Goal: Check status: Check status

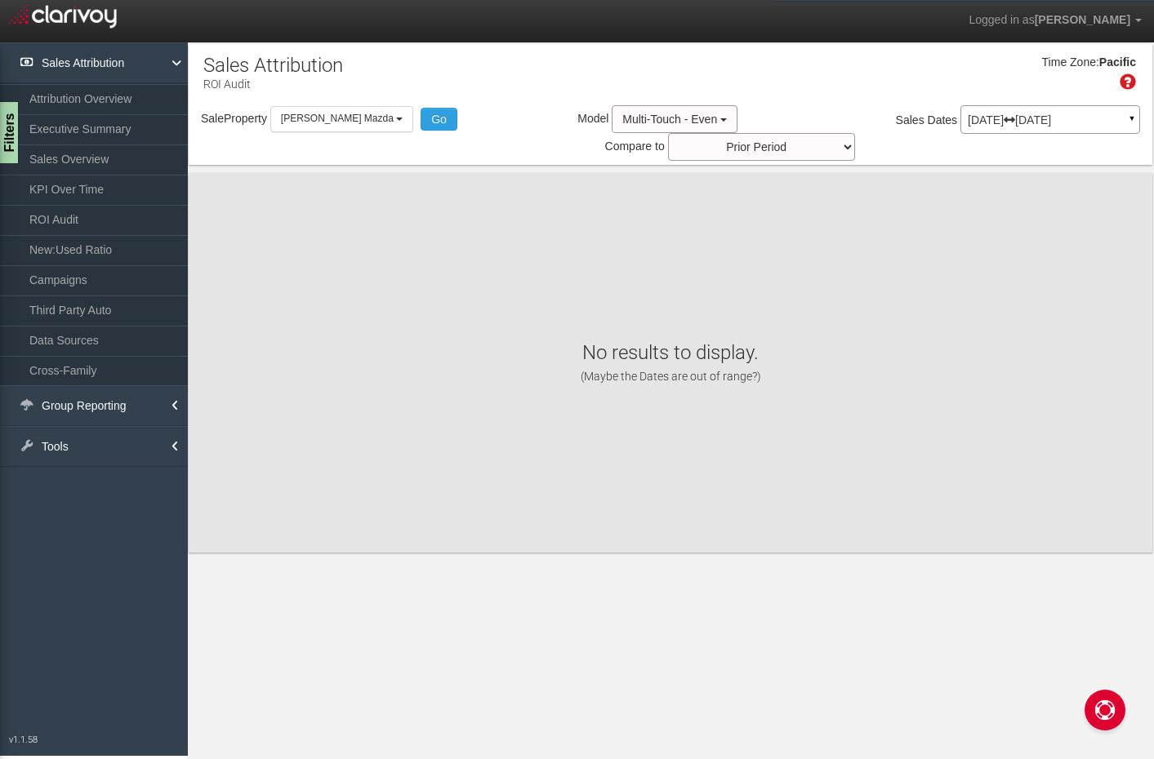
select select "object:261"
click at [122, 219] on link "ROI Audit" at bounding box center [94, 219] width 188 height 29
click at [1015, 122] on icon at bounding box center [1009, 119] width 11 height 11
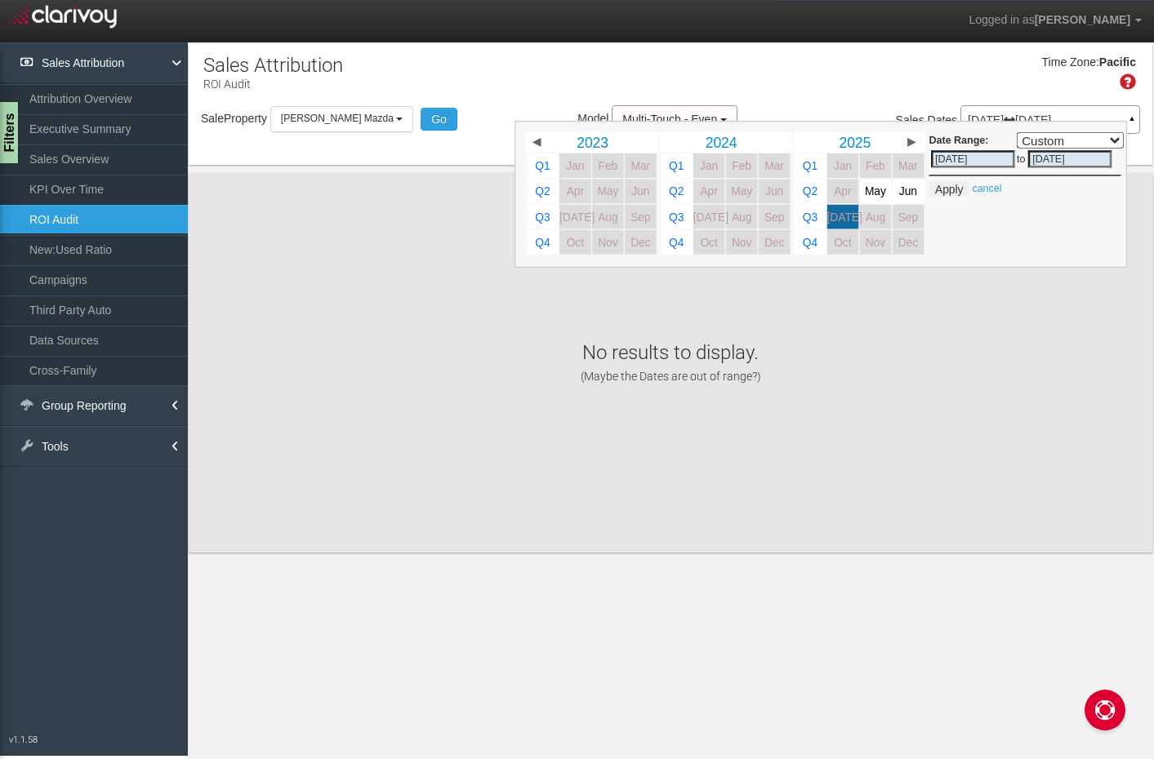
click at [860, 70] on div "Time Zone: Pacific" at bounding box center [671, 78] width 964 height 53
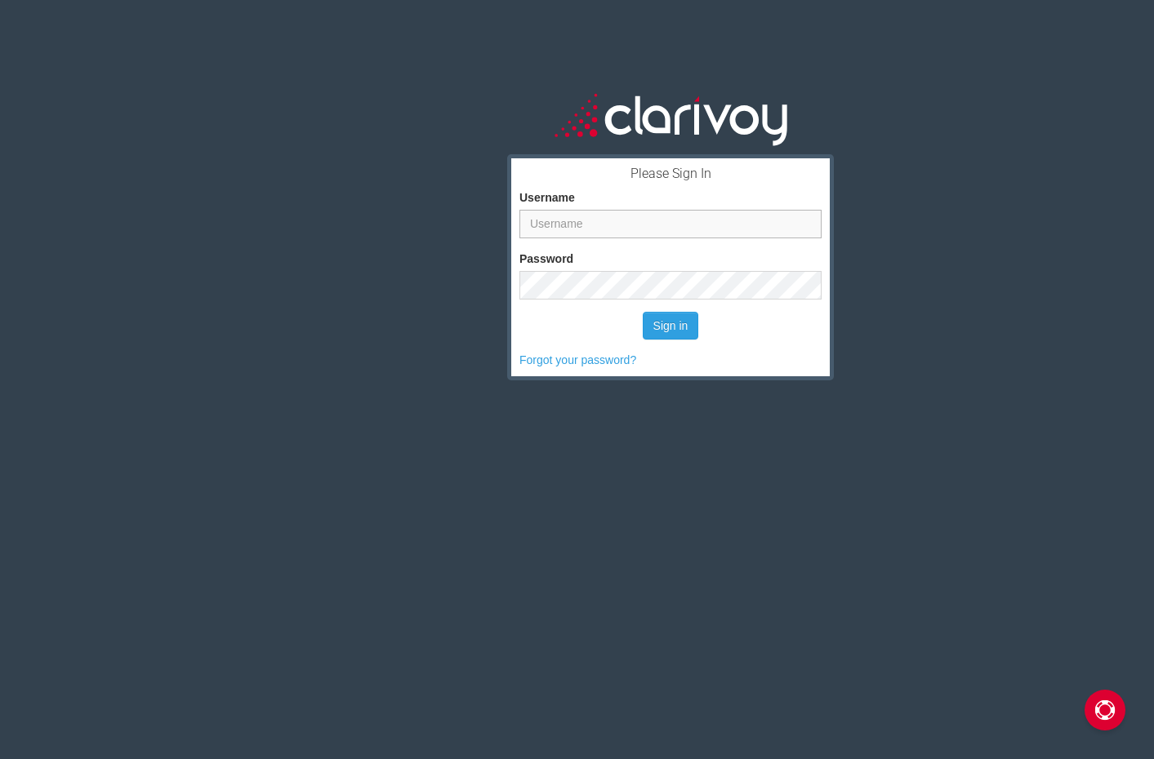
click at [623, 225] on input "Username" at bounding box center [670, 224] width 302 height 29
type input "tlin@putnamauto.com"
click at [643, 312] on button "Sign in" at bounding box center [671, 326] width 56 height 28
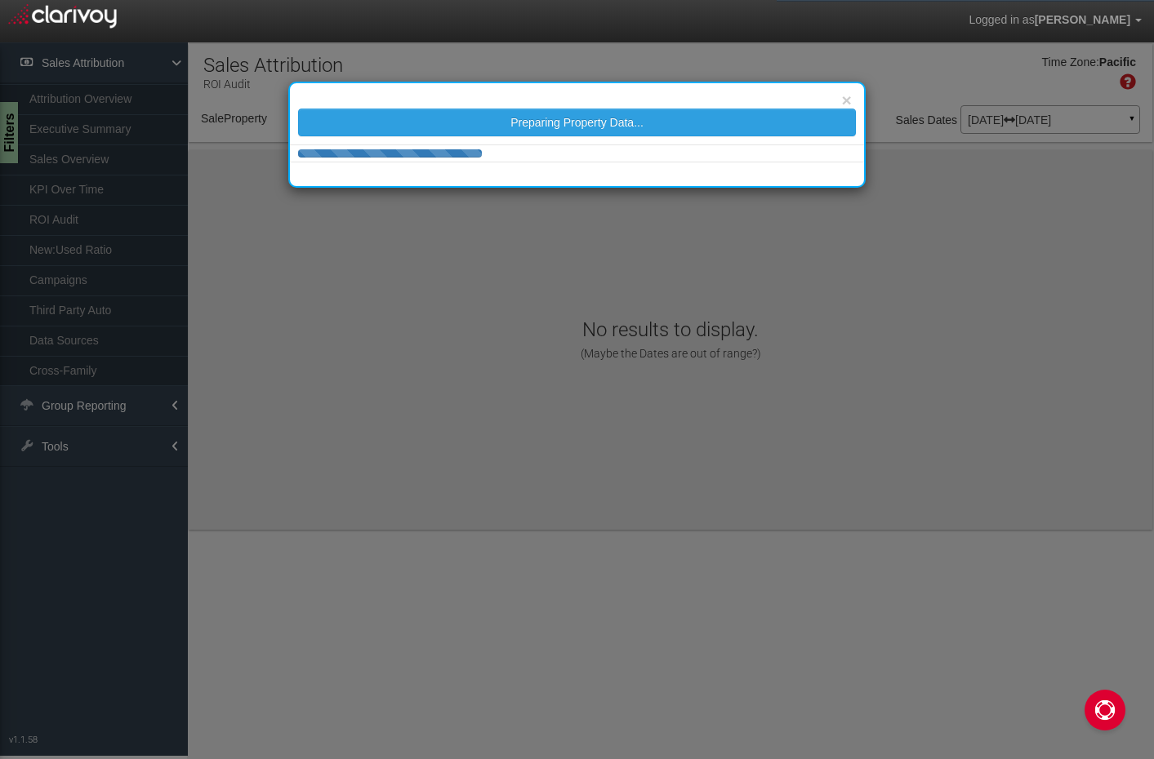
select select "object:196"
select select "object:38"
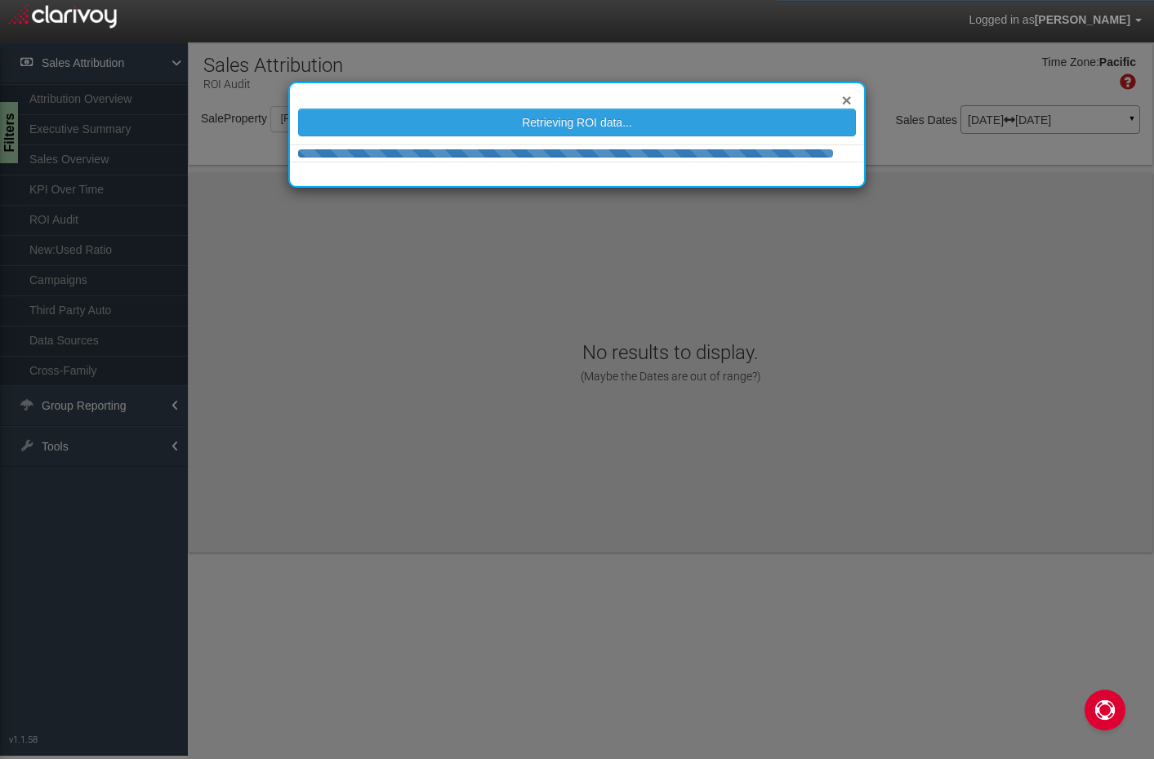
click at [844, 100] on button "×" at bounding box center [846, 99] width 10 height 17
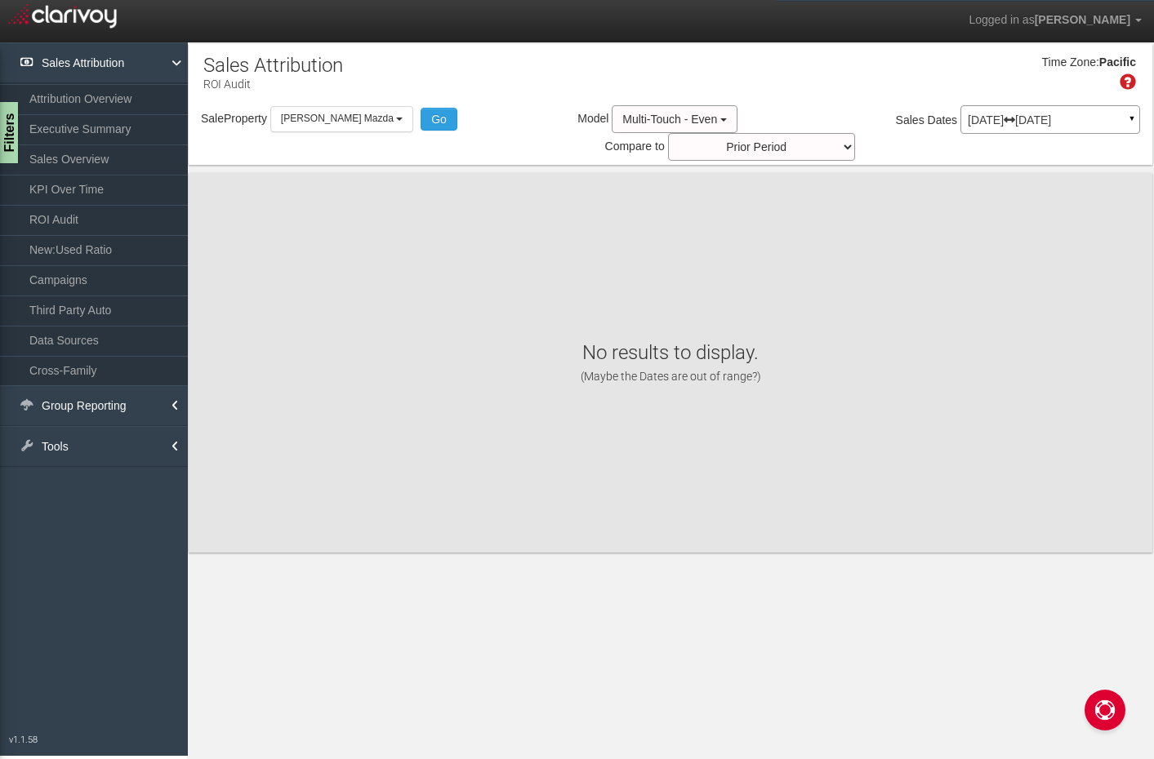
click at [1015, 122] on icon at bounding box center [1009, 119] width 11 height 11
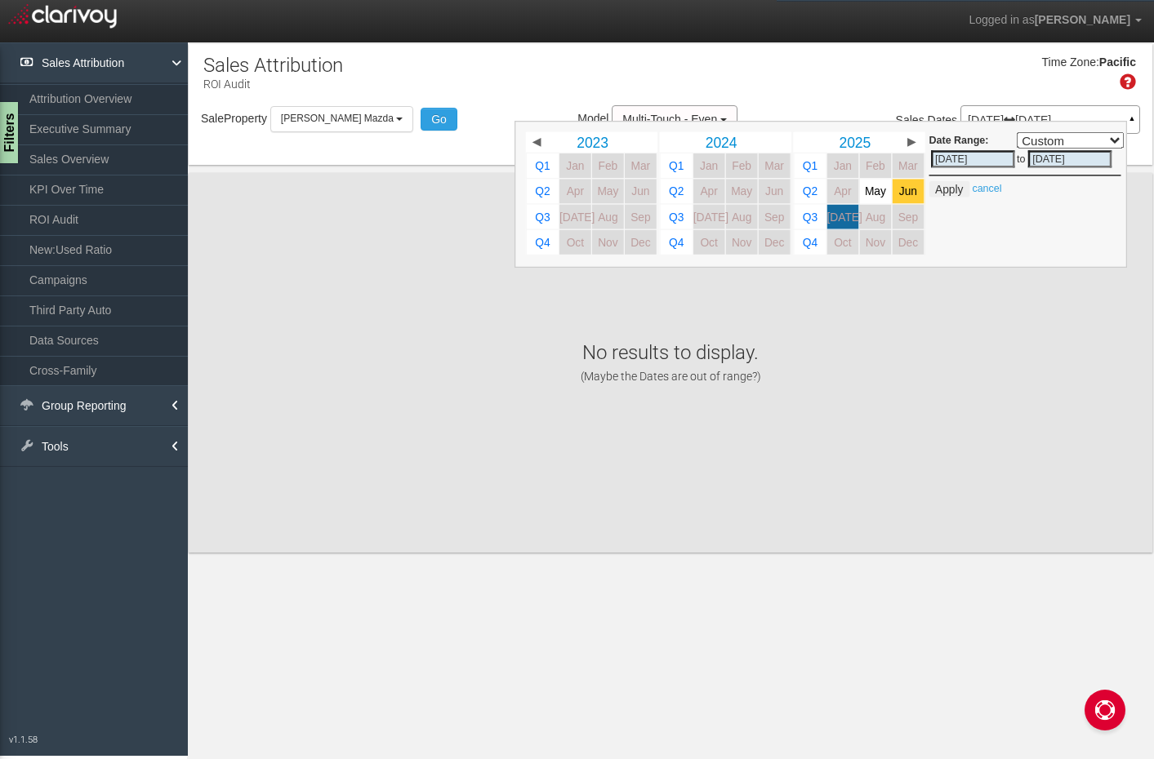
click at [897, 195] on link "Jun" at bounding box center [909, 191] width 32 height 24
select select ","
type input "06/01/2025"
type input "06/30/2025"
click at [897, 195] on link "Jun" at bounding box center [909, 191] width 32 height 24
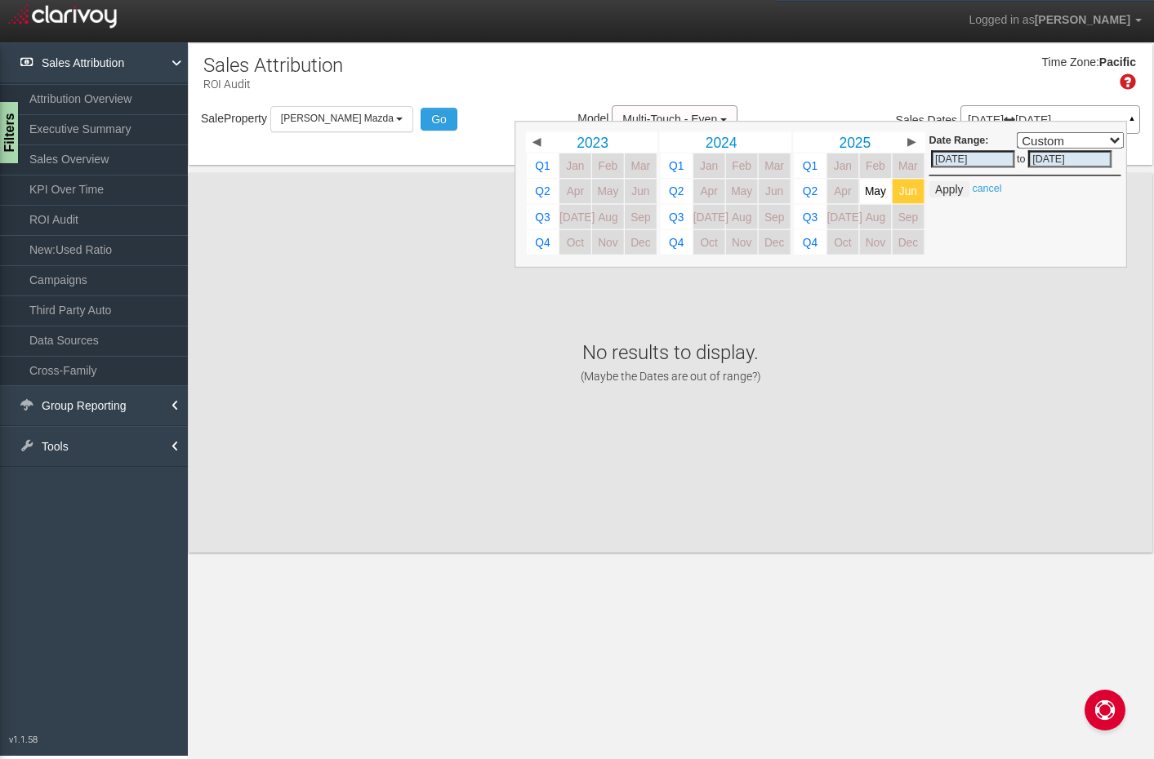
click at [899, 195] on span "Jun" at bounding box center [908, 191] width 18 height 12
select select ","
click at [955, 193] on button "Apply" at bounding box center [949, 189] width 40 height 16
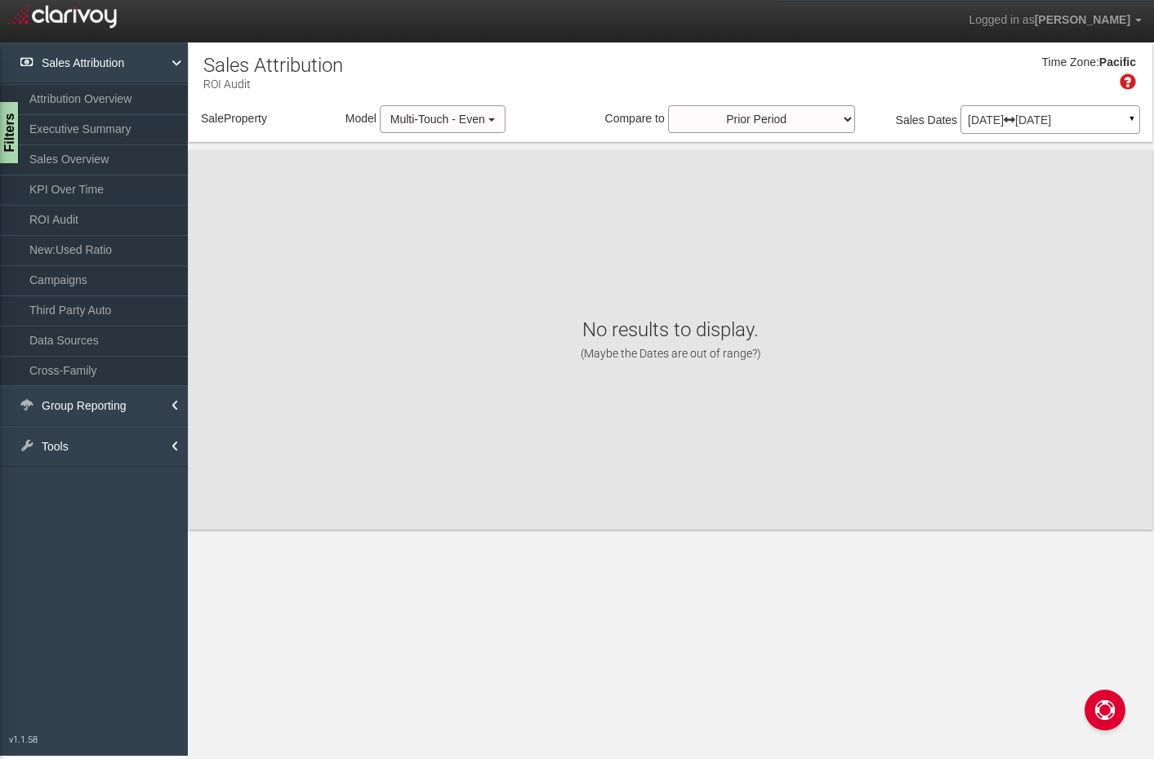
select select "object:241"
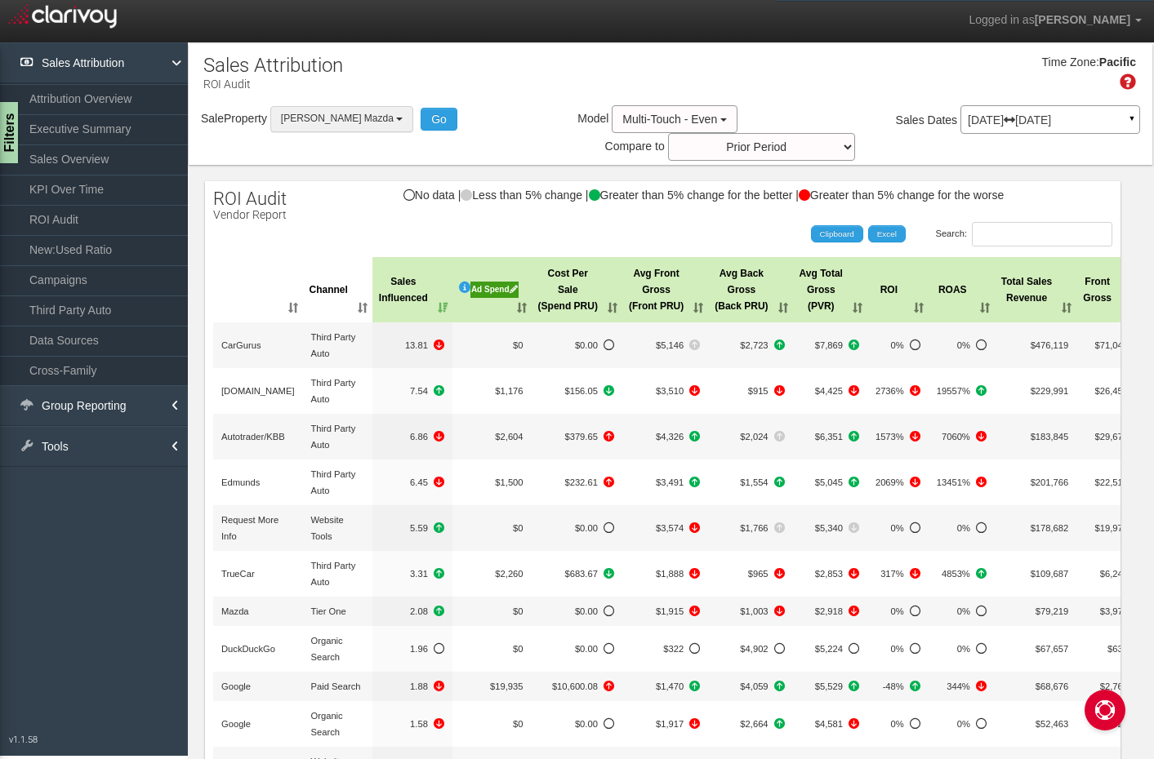
click at [333, 119] on span "[PERSON_NAME] Mazda" at bounding box center [337, 118] width 113 height 11
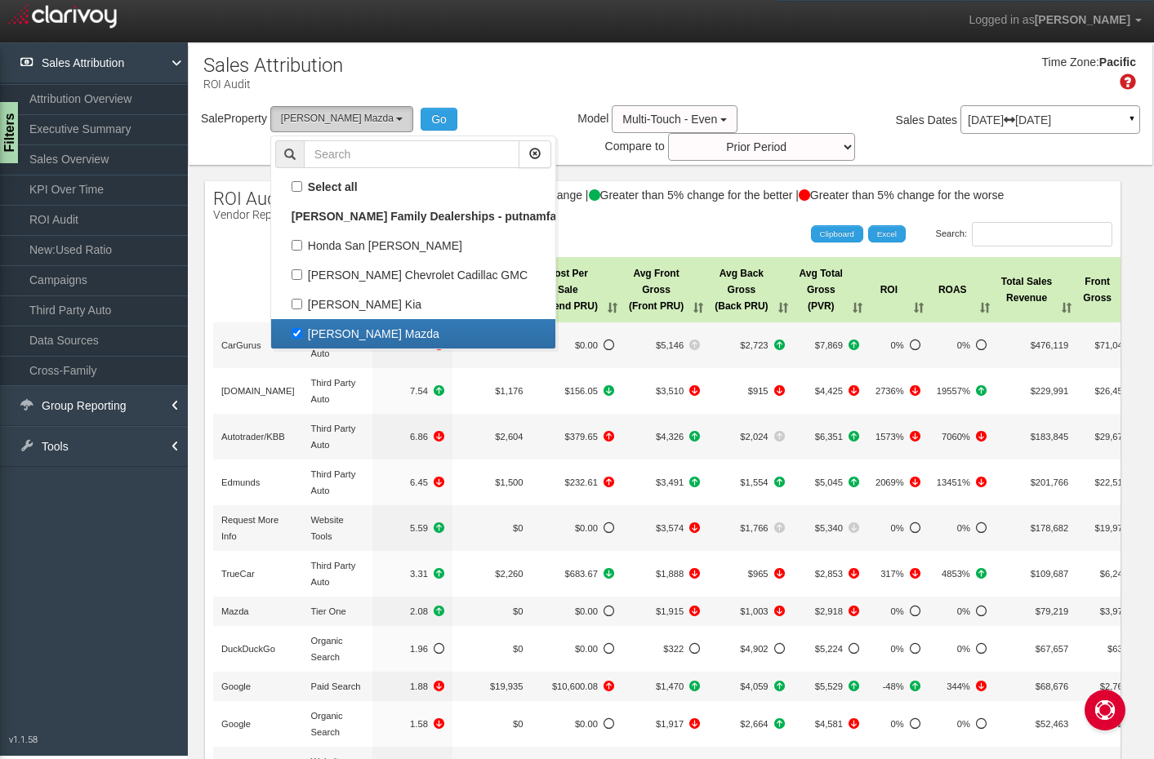
click at [333, 119] on span "[PERSON_NAME] Mazda" at bounding box center [337, 118] width 113 height 11
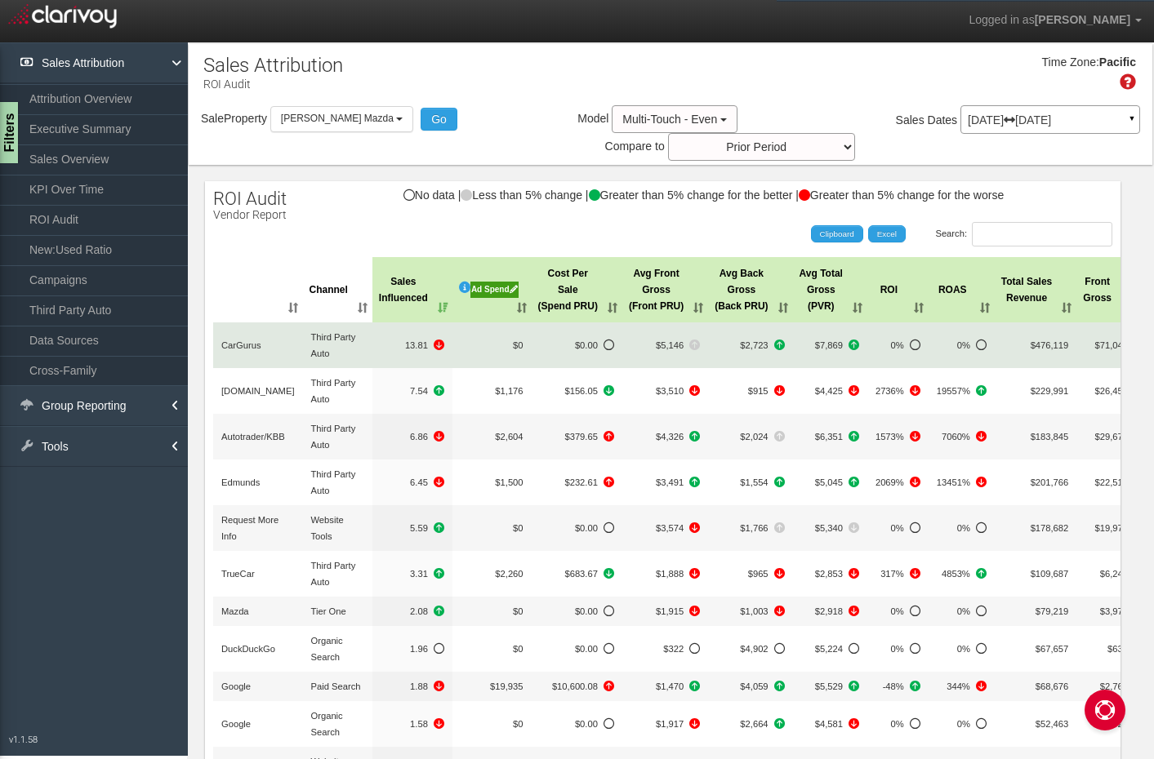
click at [239, 346] on span "CarGurus" at bounding box center [241, 346] width 40 height 10
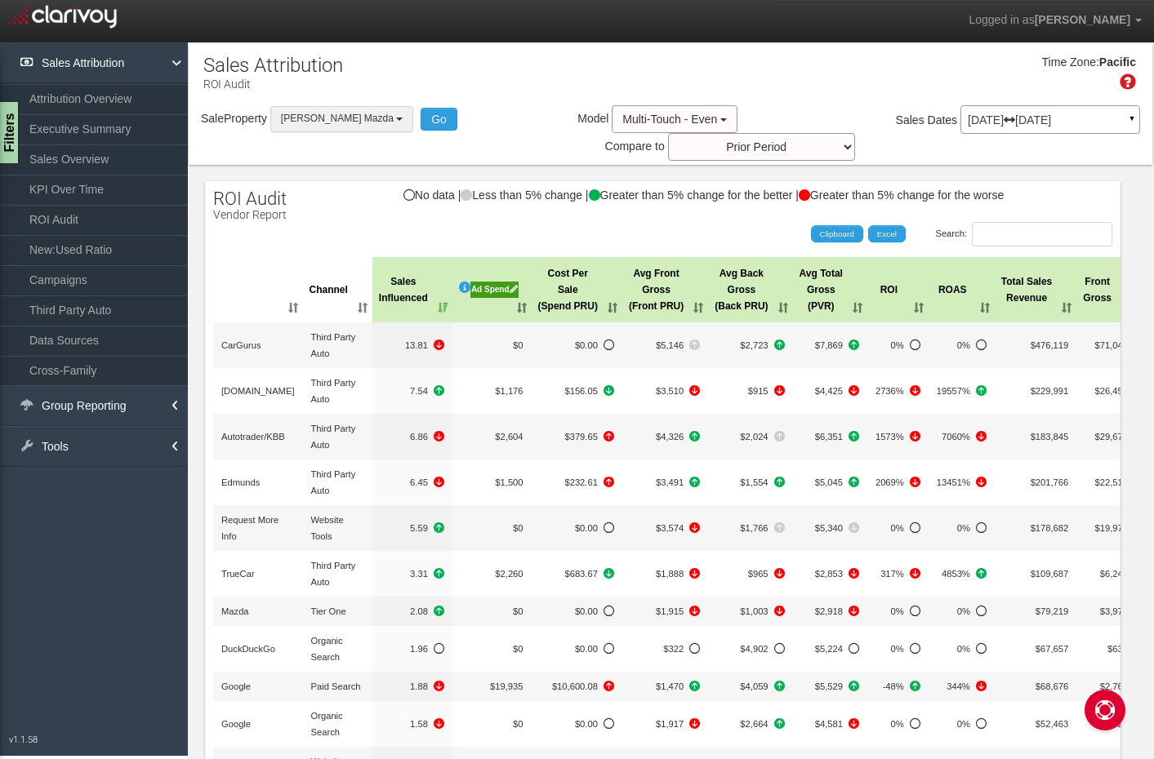
click at [313, 112] on button "[PERSON_NAME] Mazda" at bounding box center [341, 118] width 143 height 25
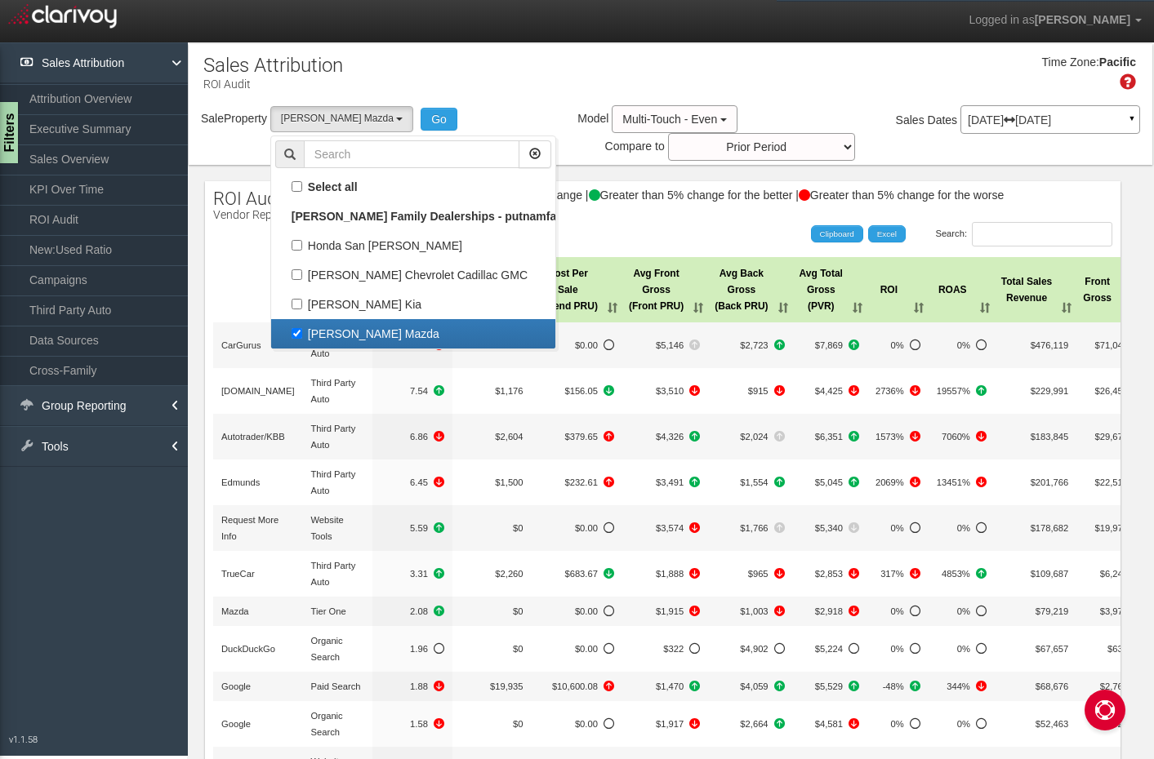
click at [815, 86] on div "Time Zone: Pacific" at bounding box center [671, 78] width 964 height 53
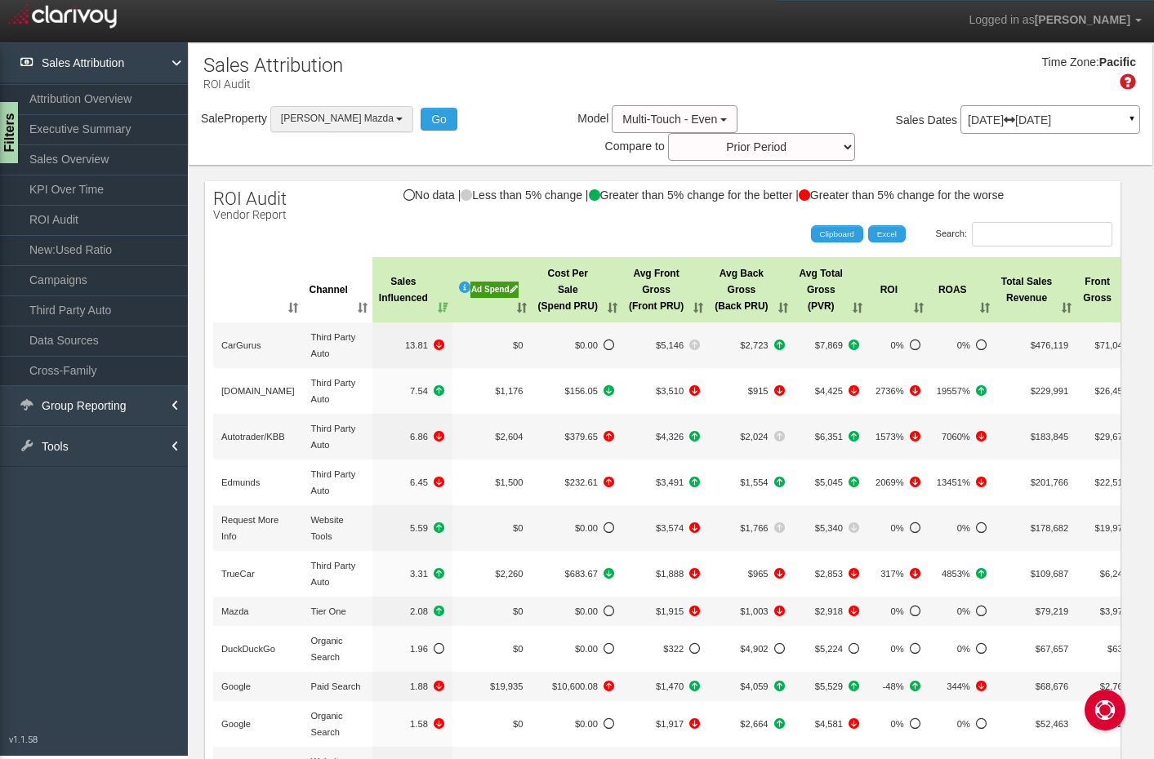
click at [311, 115] on span "[PERSON_NAME] Mazda" at bounding box center [337, 118] width 113 height 11
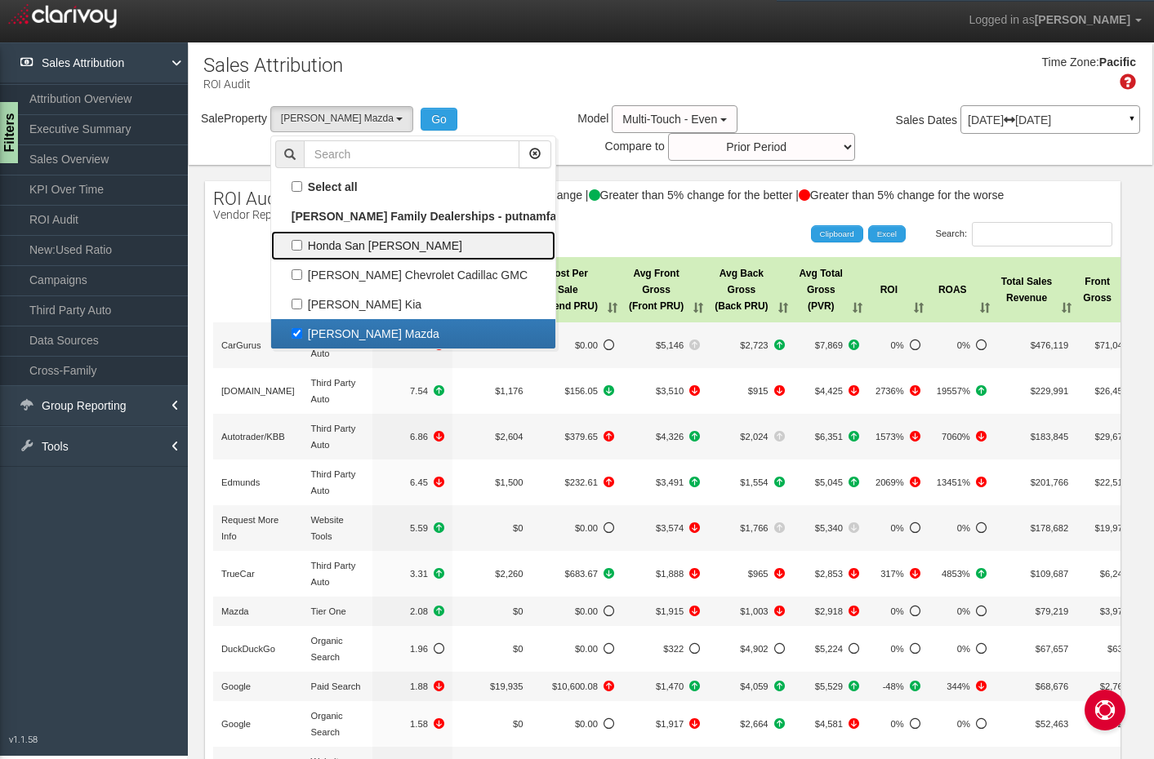
click at [332, 249] on label "Honda San [PERSON_NAME]" at bounding box center [413, 245] width 276 height 21
click at [302, 249] on input "Honda San [PERSON_NAME]" at bounding box center [297, 245] width 11 height 11
checkbox input "true"
select select "object:238"
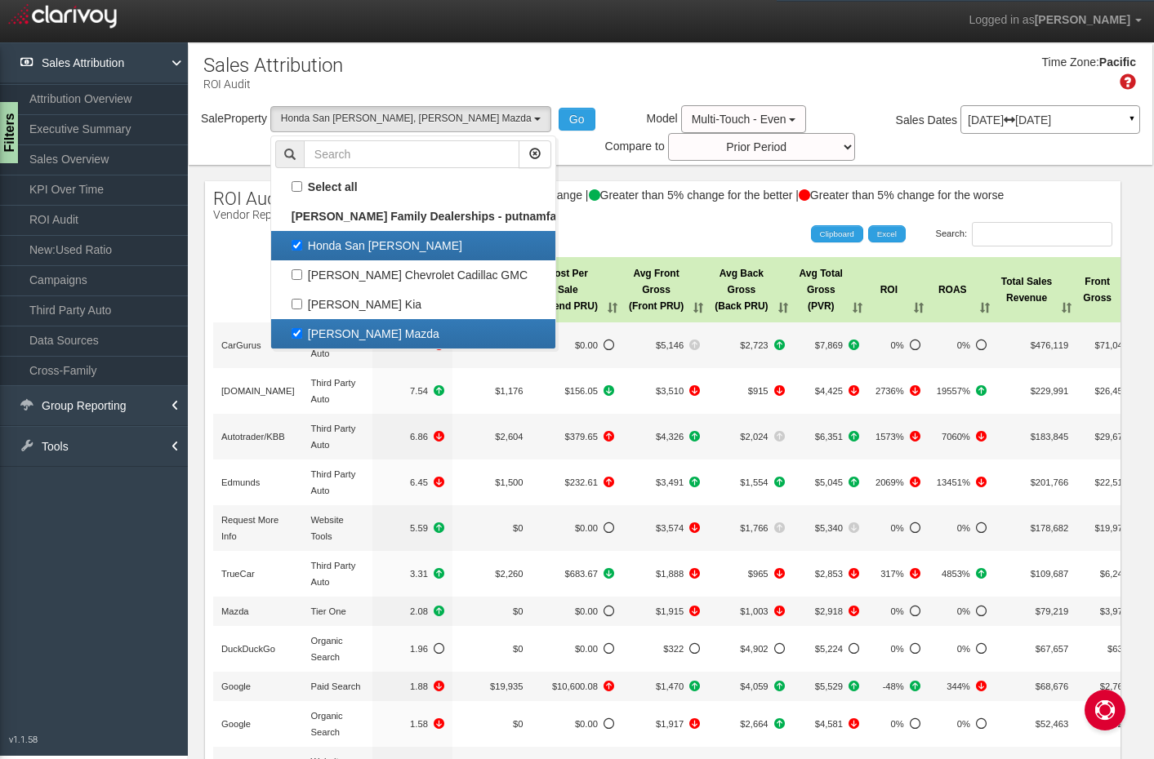
click at [336, 332] on label "[PERSON_NAME] Mazda" at bounding box center [413, 333] width 276 height 21
click at [302, 332] on input "[PERSON_NAME] Mazda" at bounding box center [297, 333] width 11 height 11
checkbox input "false"
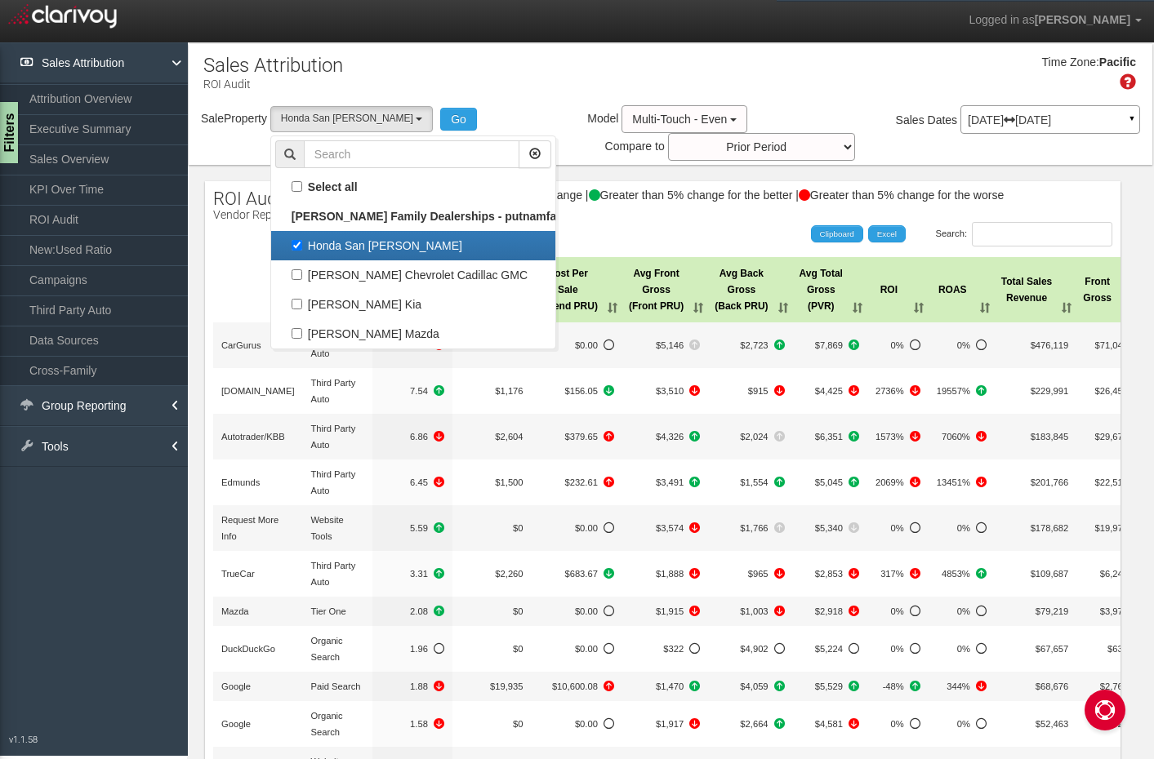
click at [777, 98] on div "Time Zone: Pacific" at bounding box center [671, 78] width 964 height 53
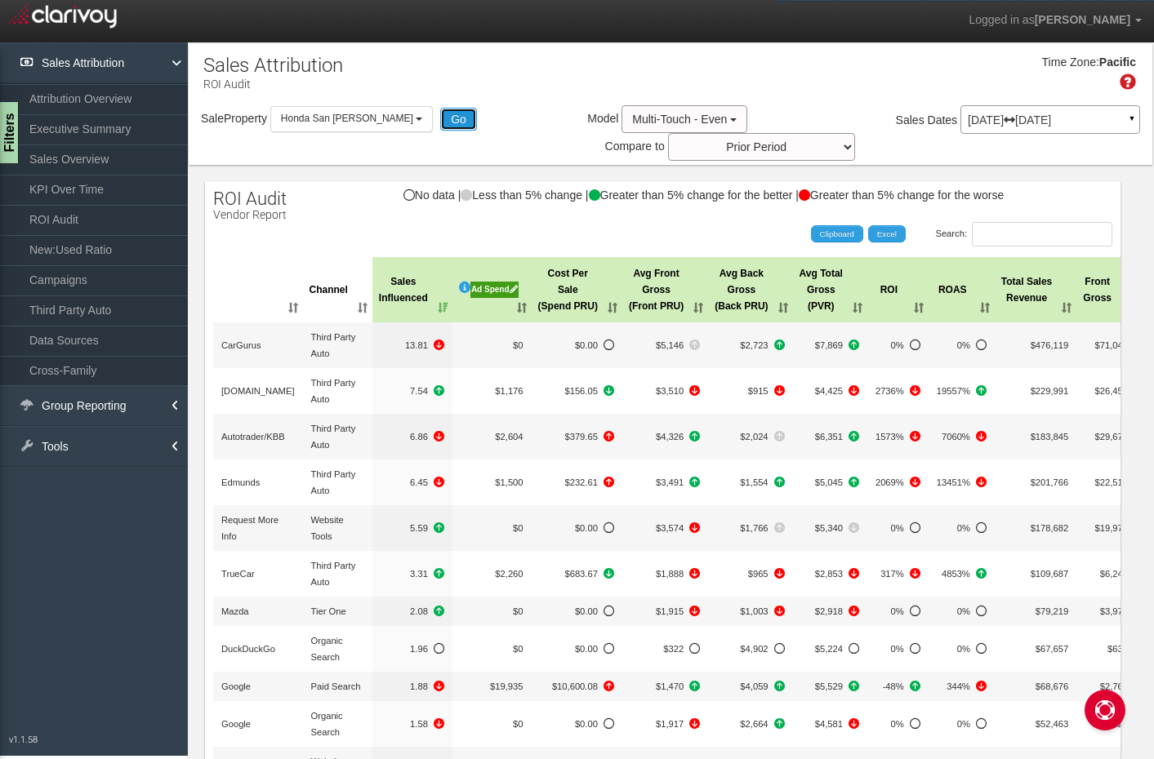
click at [440, 120] on button "Go" at bounding box center [458, 119] width 37 height 23
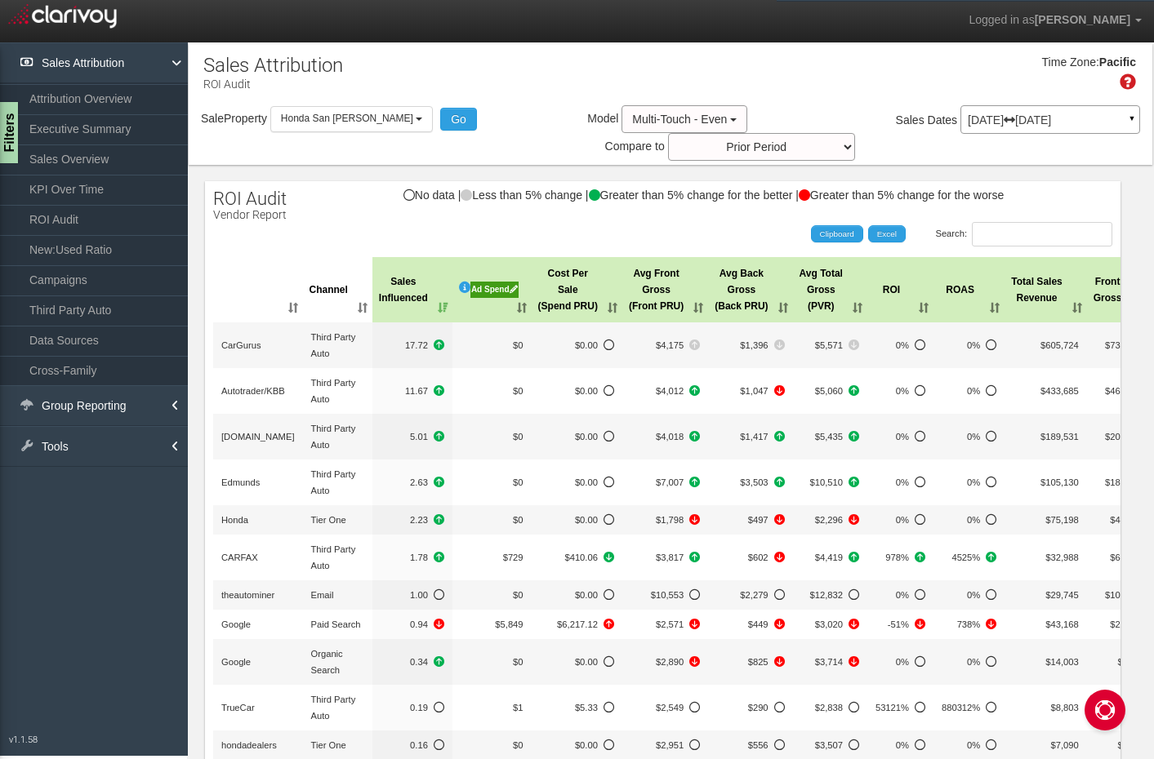
click at [385, 123] on div "Sale Property Loading Honda San Carlos Putnam Chevrolet Cadillac GMC Putnam Kia…" at bounding box center [339, 118] width 276 height 25
click at [372, 122] on button "Honda San [PERSON_NAME]" at bounding box center [351, 118] width 163 height 25
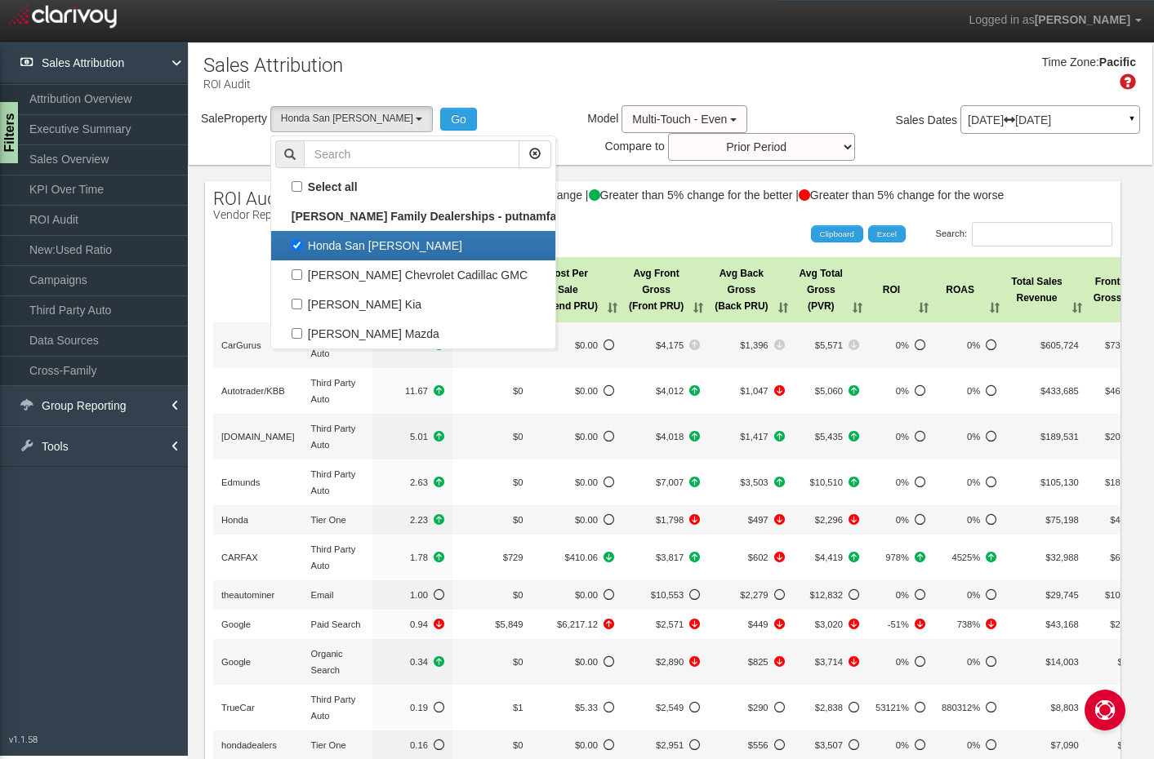
click at [381, 236] on label "Honda San [PERSON_NAME]" at bounding box center [413, 245] width 276 height 21
click at [302, 240] on input "Honda San [PERSON_NAME]" at bounding box center [297, 245] width 11 height 11
checkbox input "false"
select select
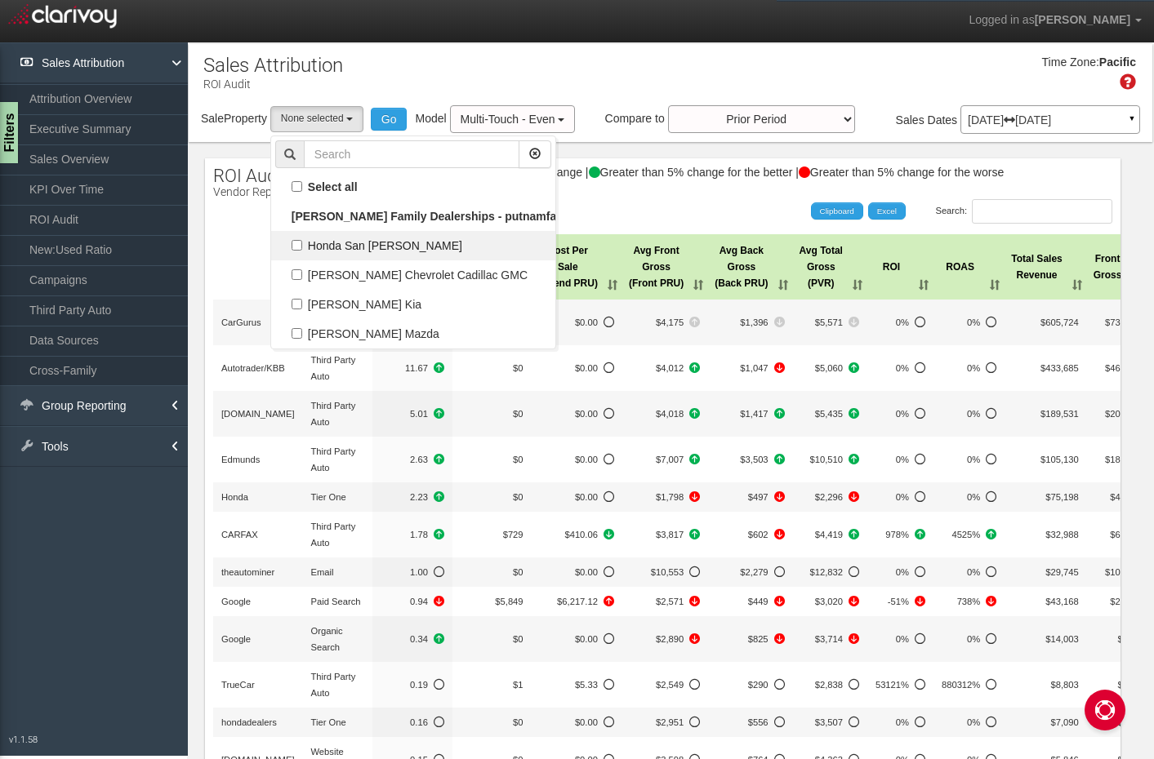
scroll to position [15, 0]
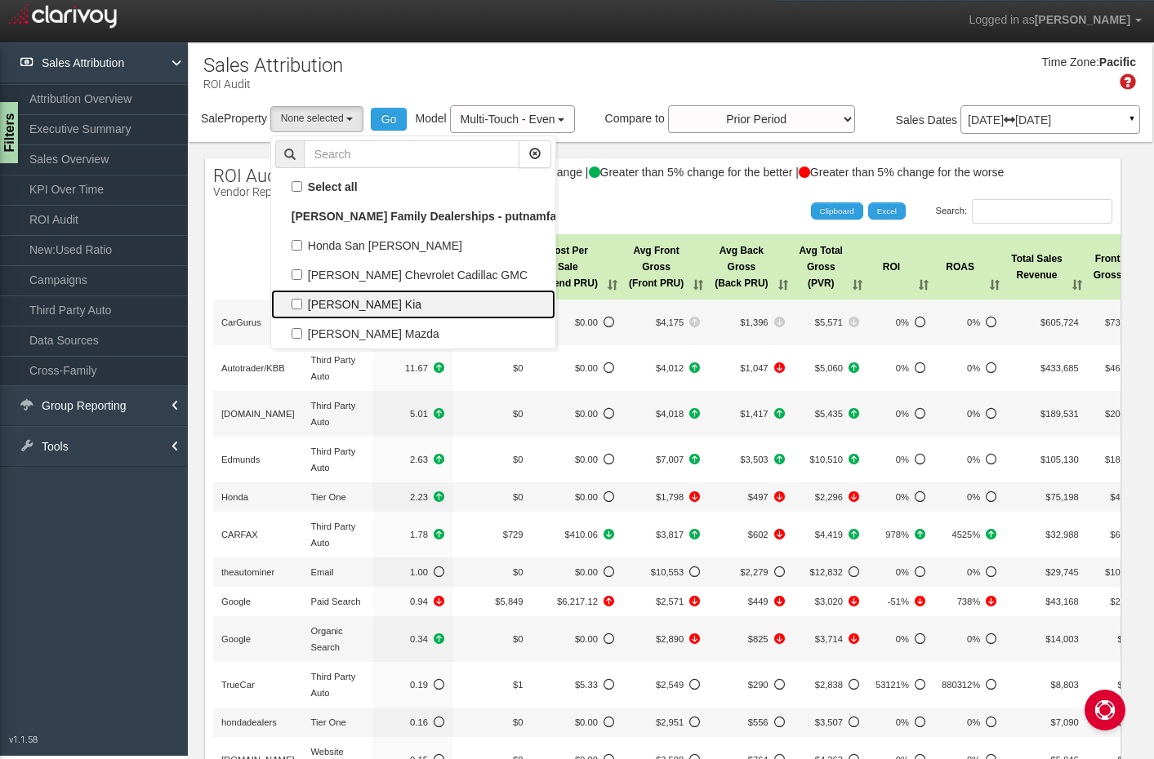
click at [390, 310] on label "[PERSON_NAME] Kia" at bounding box center [413, 304] width 276 height 21
click at [302, 309] on input "[PERSON_NAME] Kia" at bounding box center [297, 304] width 11 height 11
checkbox input "true"
select select "object:300"
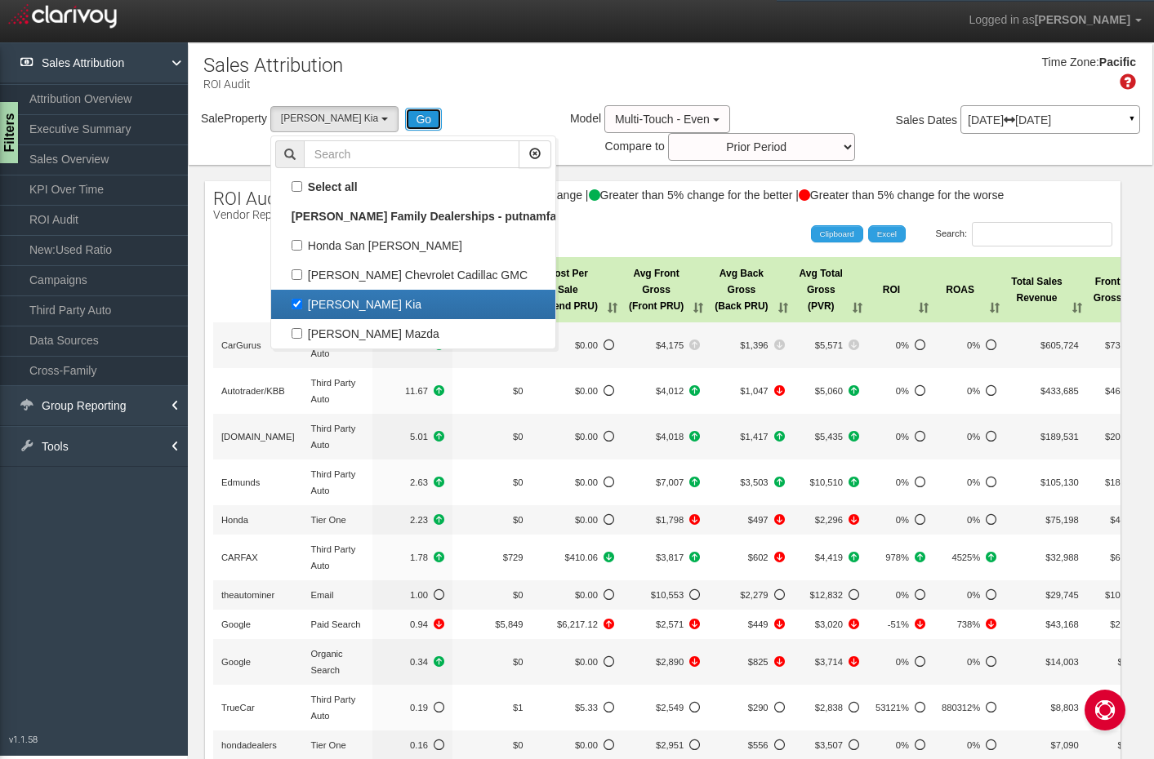
click at [405, 119] on button "Go" at bounding box center [423, 119] width 37 height 23
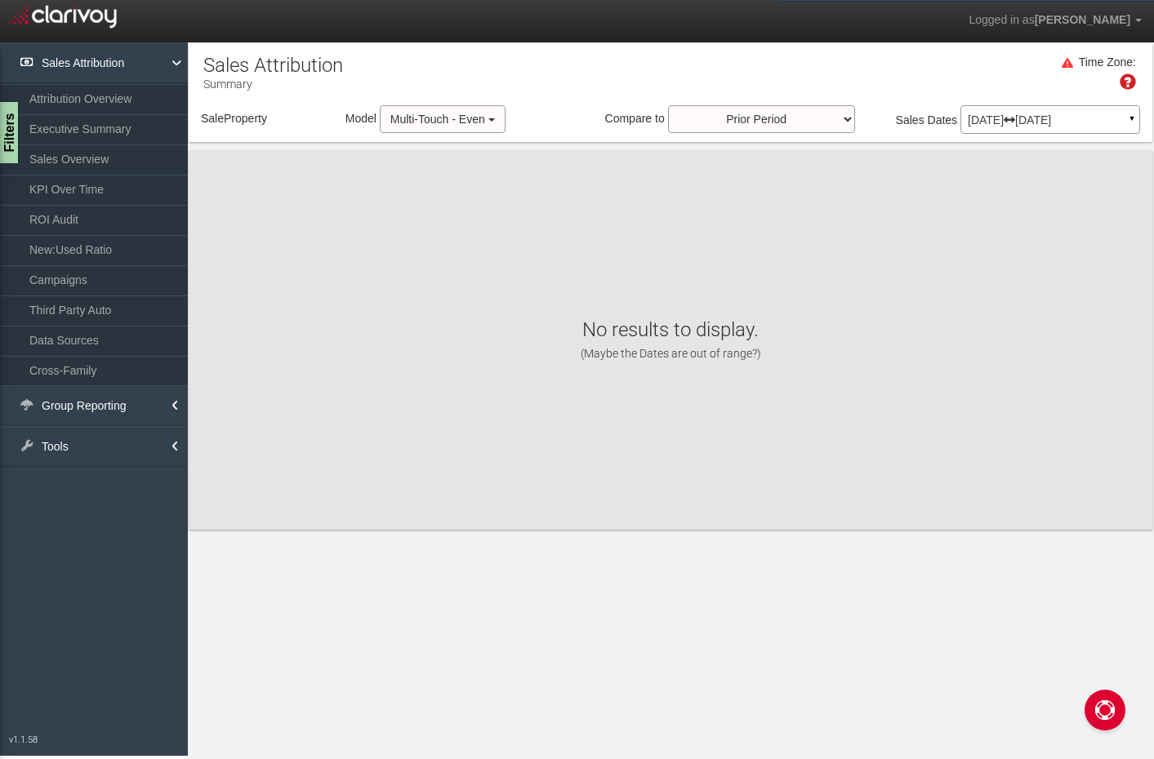
click at [375, 129] on body "Logged in as Tony Lin Edit Profile Change Password Signout ROI Audit Source Rep…" at bounding box center [577, 401] width 1154 height 802
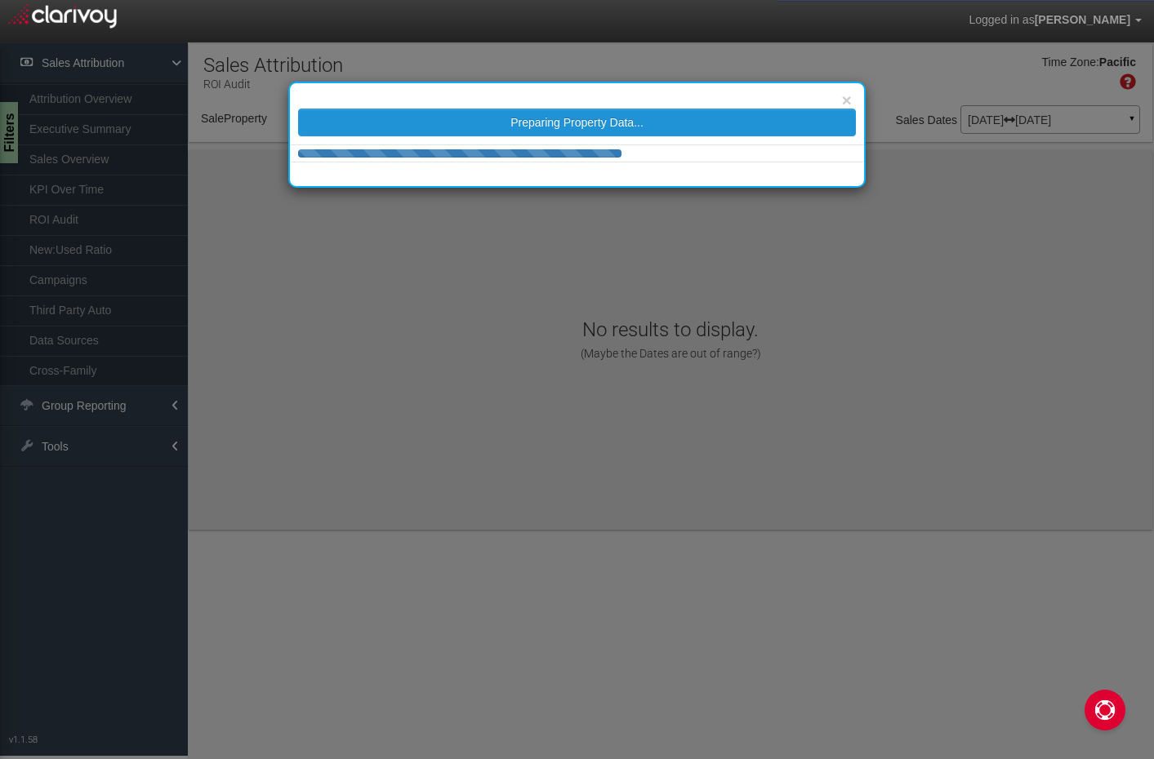
select select "object:360"
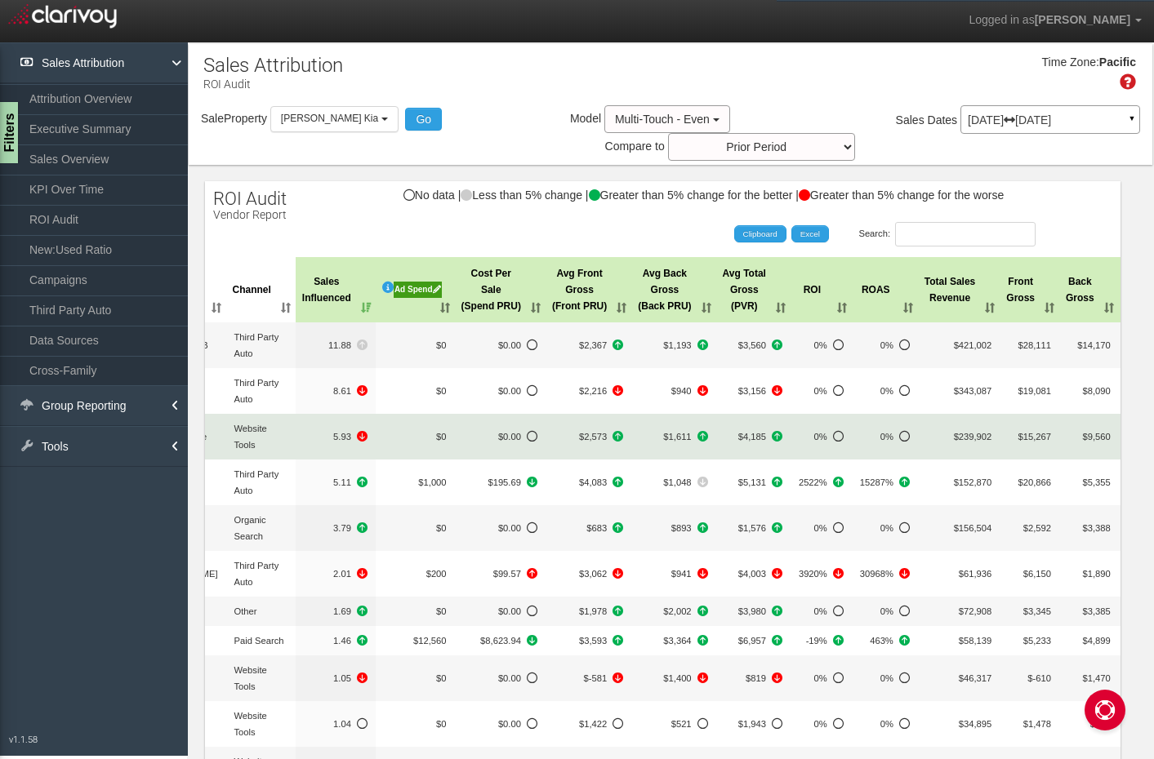
scroll to position [0, 0]
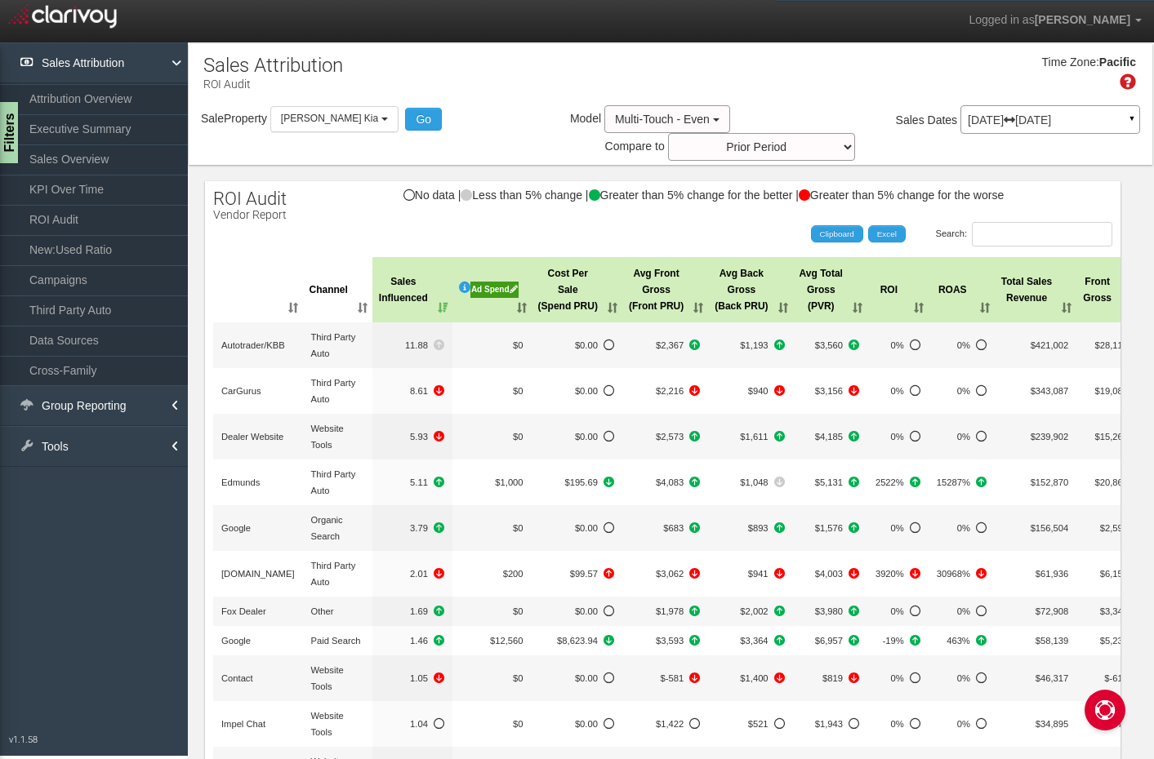
click at [1012, 103] on div "Time Zone: Pacific" at bounding box center [671, 78] width 964 height 53
click at [1013, 130] on div "Jun 01, 2025 Jun 30, 2025 ▼" at bounding box center [1050, 119] width 180 height 29
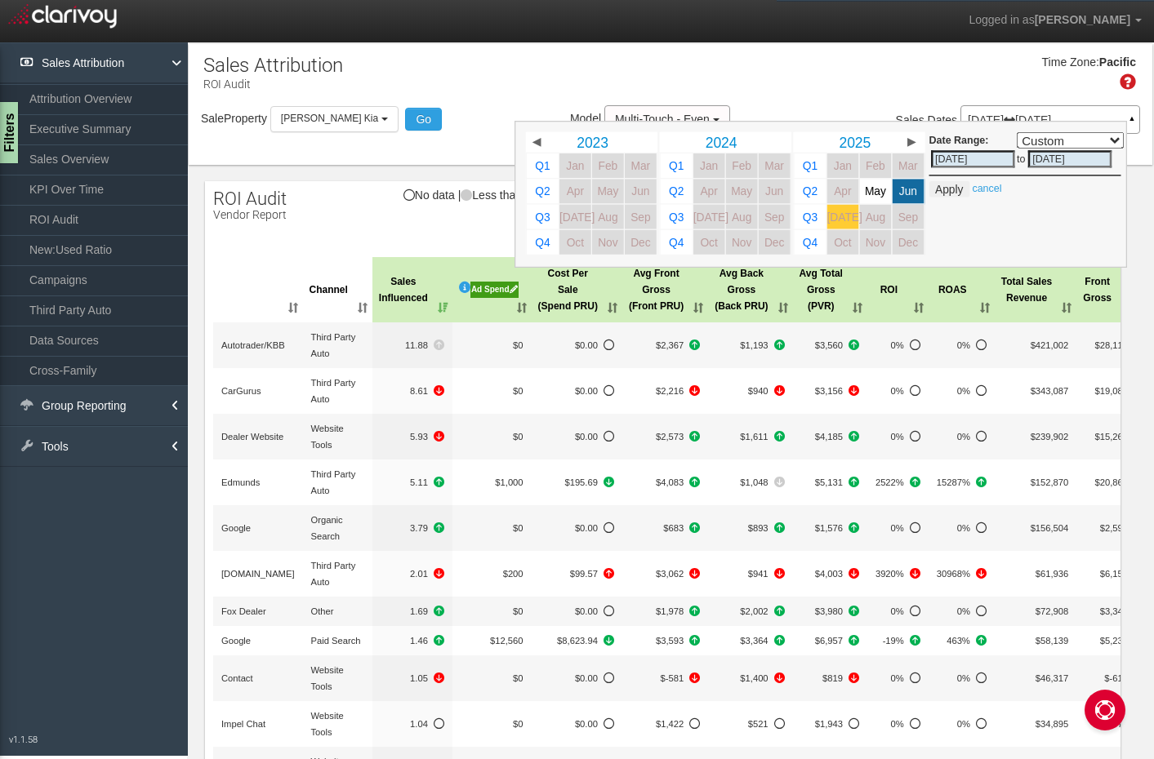
click at [852, 216] on link "[DATE]" at bounding box center [843, 217] width 32 height 24
select select ","
type input "[DATE]"
click at [954, 186] on button "Apply" at bounding box center [949, 189] width 40 height 16
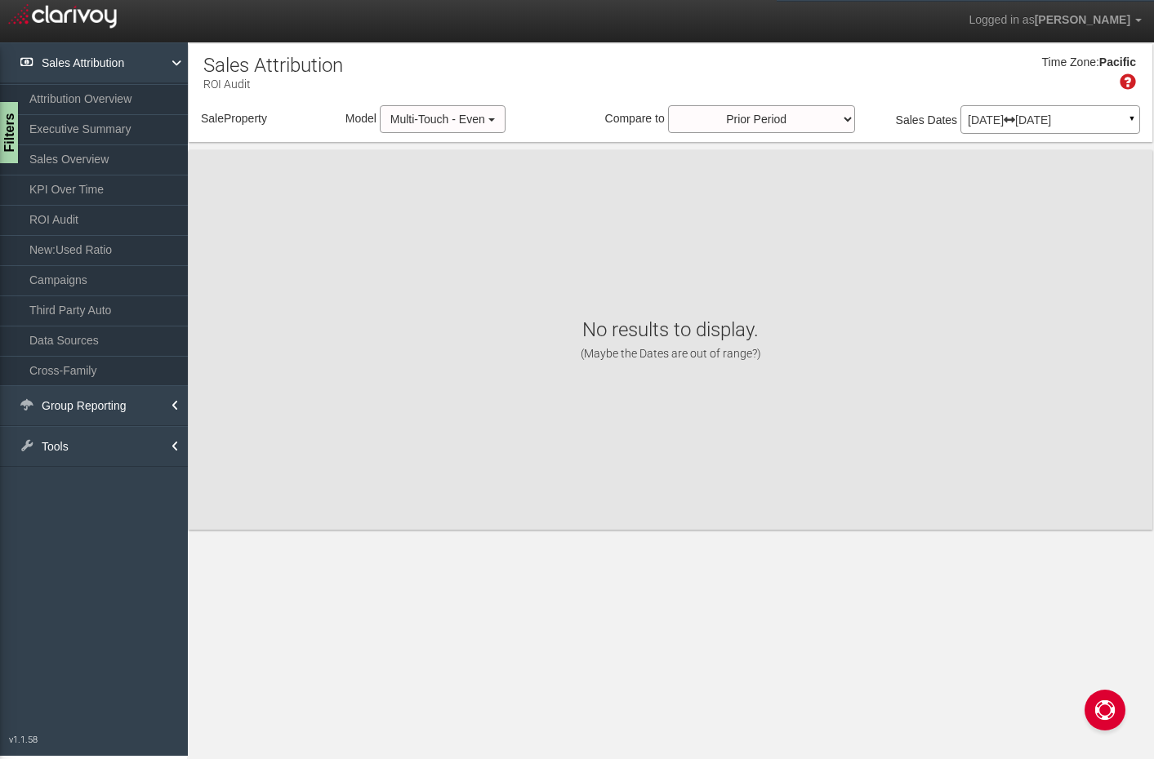
select select "object:402"
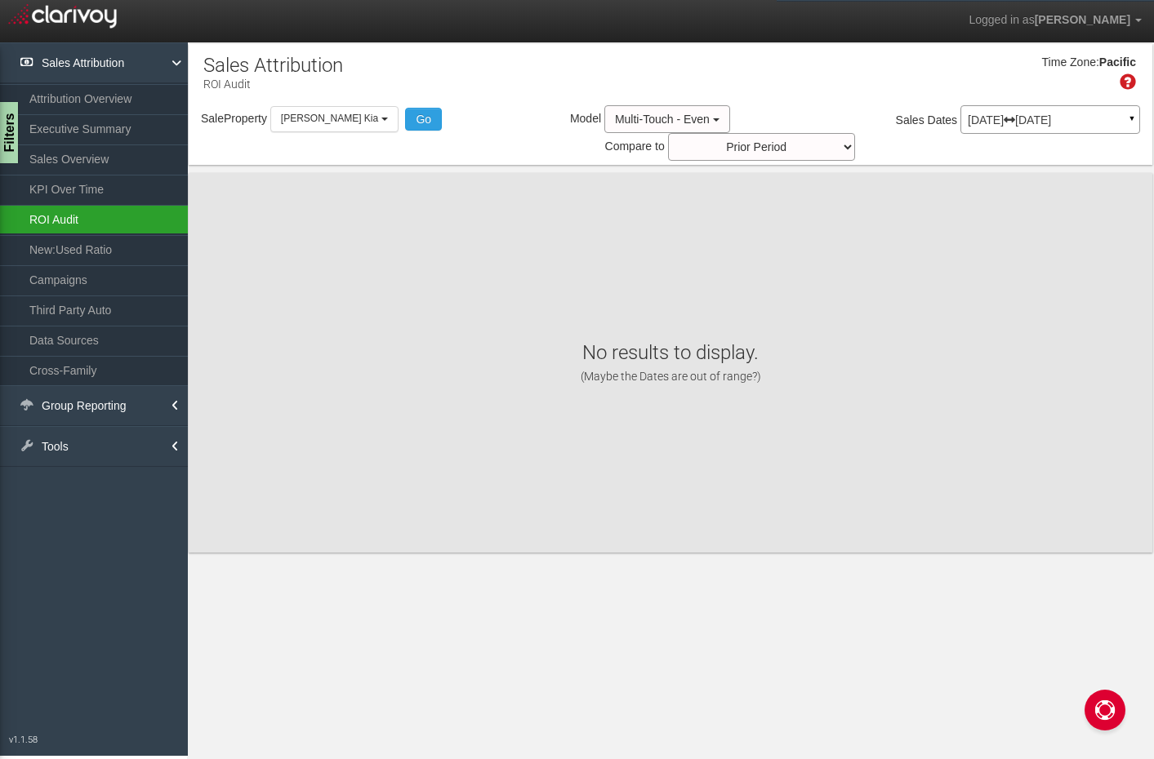
click at [167, 213] on link "ROI Audit" at bounding box center [94, 219] width 188 height 29
click at [976, 125] on p "Jul 01, 2025 Jul 31, 2025" at bounding box center [1050, 119] width 165 height 11
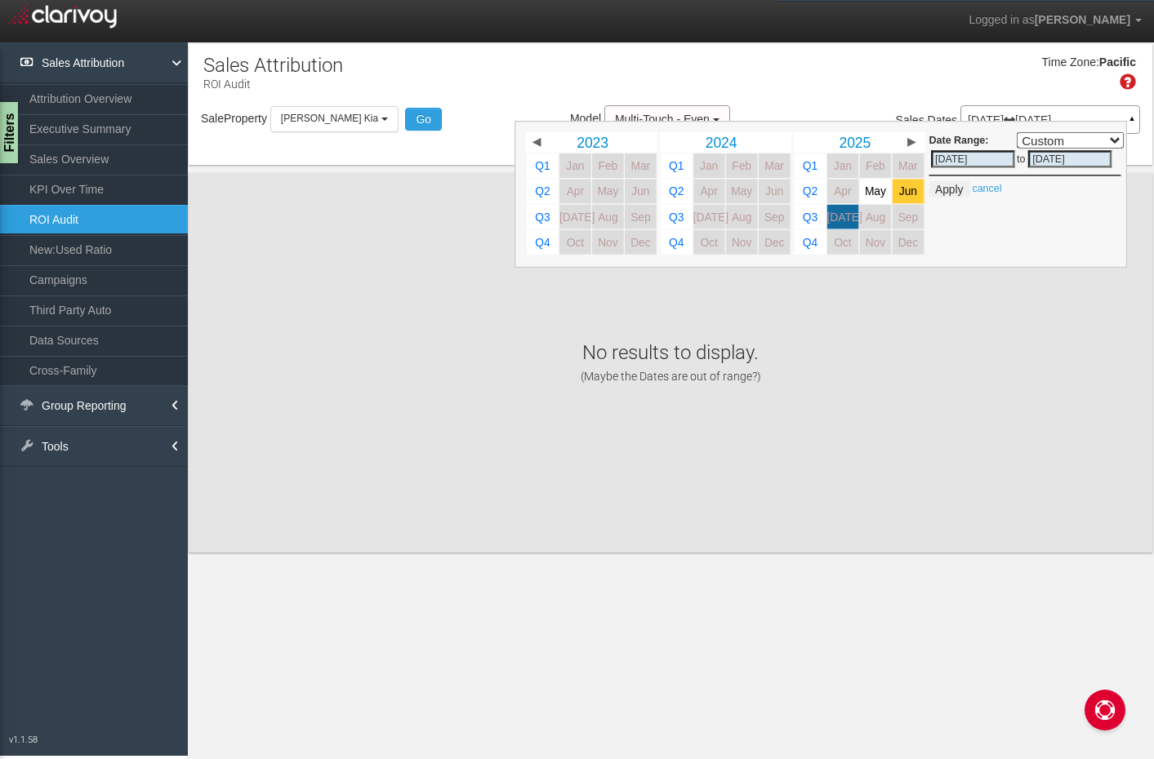
click at [910, 197] on span "Jun" at bounding box center [908, 191] width 18 height 12
select select ","
type input "06/01/2025"
type input "06/30/2025"
click at [934, 191] on button "Apply" at bounding box center [949, 189] width 40 height 16
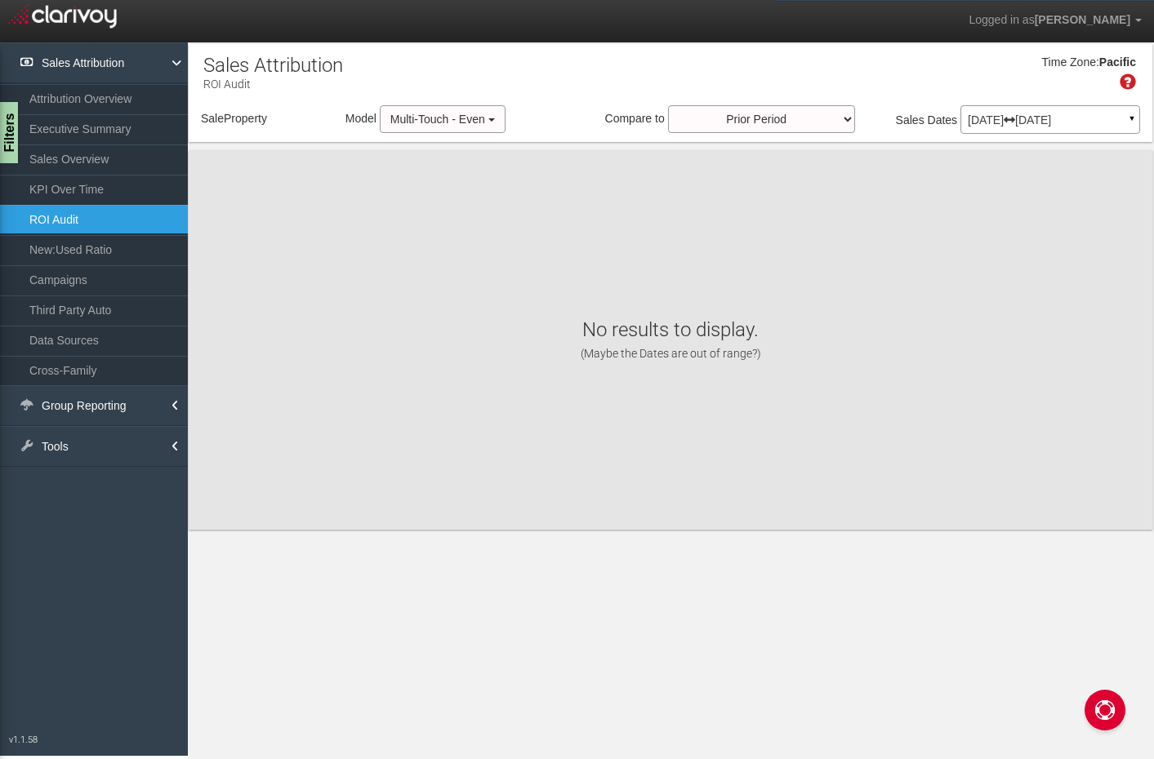
select select "object:444"
